Goal: Task Accomplishment & Management: Use online tool/utility

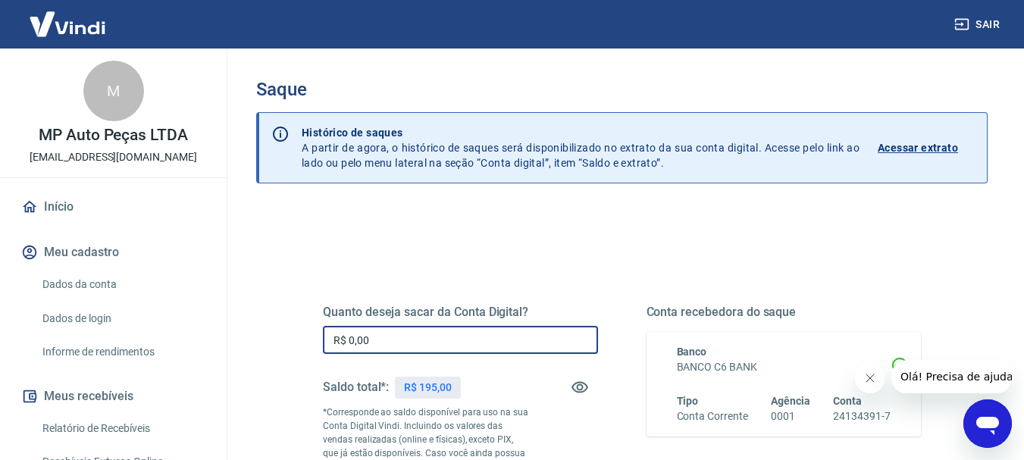
click at [522, 338] on input "R$ 0,00" at bounding box center [460, 340] width 275 height 28
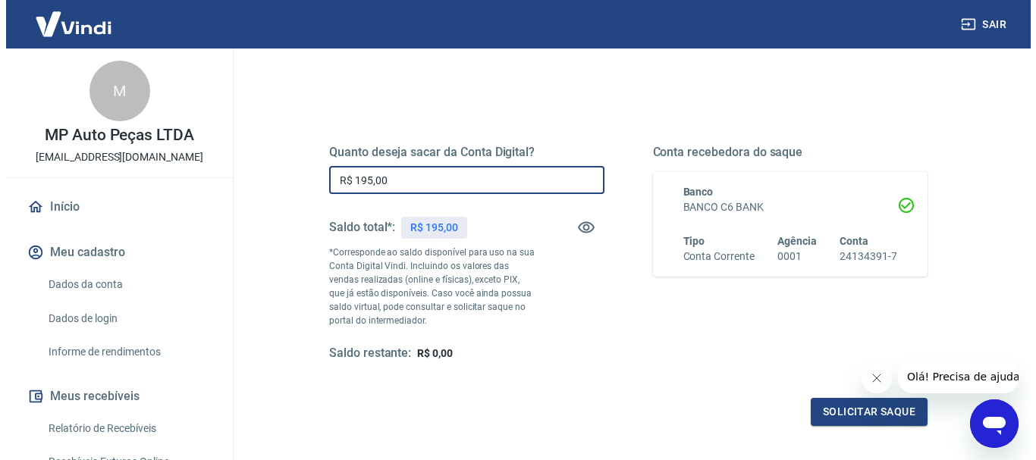
scroll to position [162, 0]
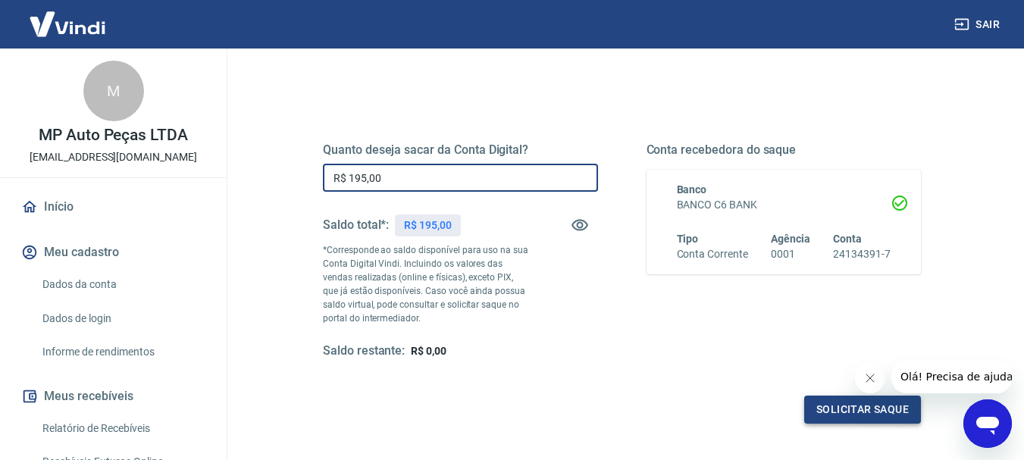
type input "R$ 195,00"
click at [820, 403] on button "Solicitar saque" at bounding box center [862, 410] width 117 height 28
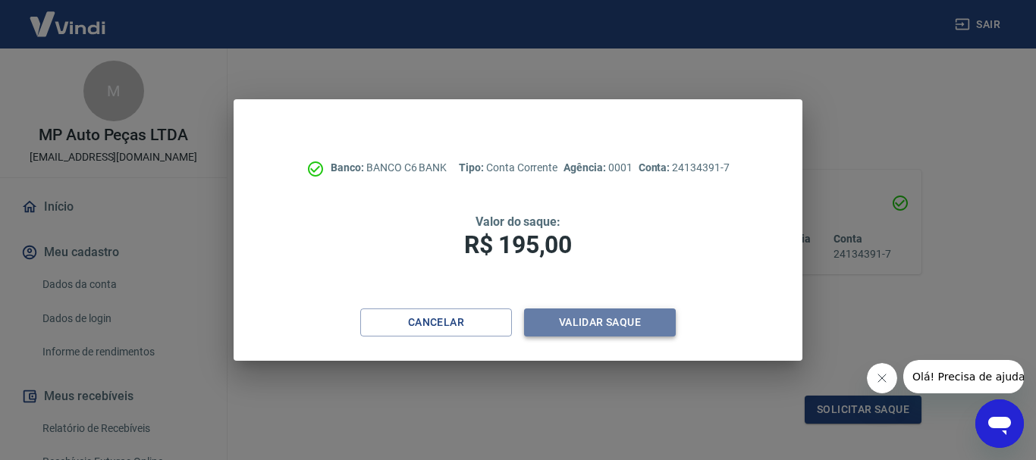
click at [619, 330] on button "Validar saque" at bounding box center [600, 323] width 152 height 28
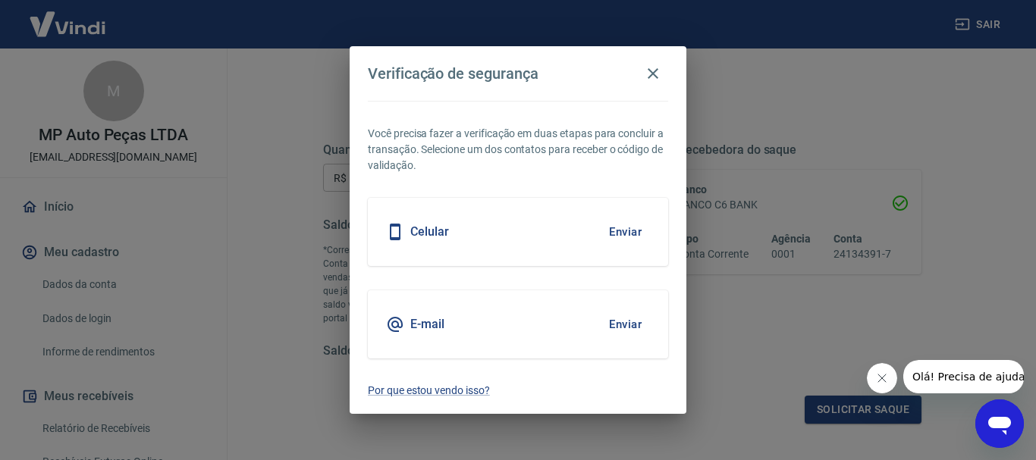
click at [616, 321] on button "Enviar" at bounding box center [624, 325] width 49 height 32
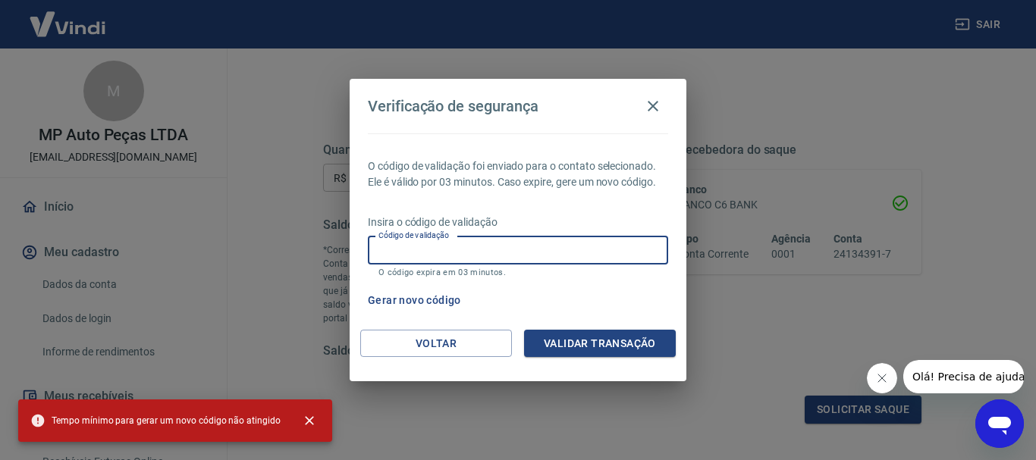
click at [512, 250] on input "Código de validação" at bounding box center [518, 251] width 300 height 28
paste input "378848"
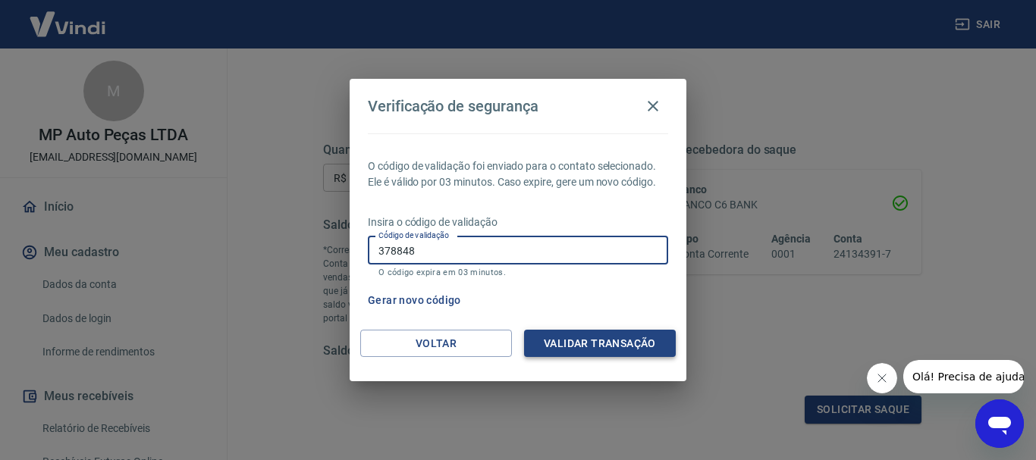
type input "378848"
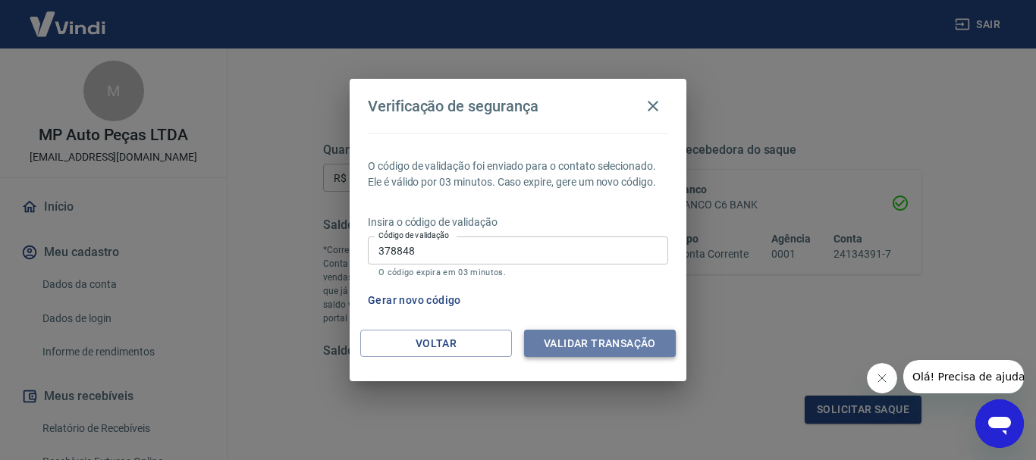
click at [575, 338] on button "Validar transação" at bounding box center [600, 344] width 152 height 28
